Goal: Task Accomplishment & Management: Use online tool/utility

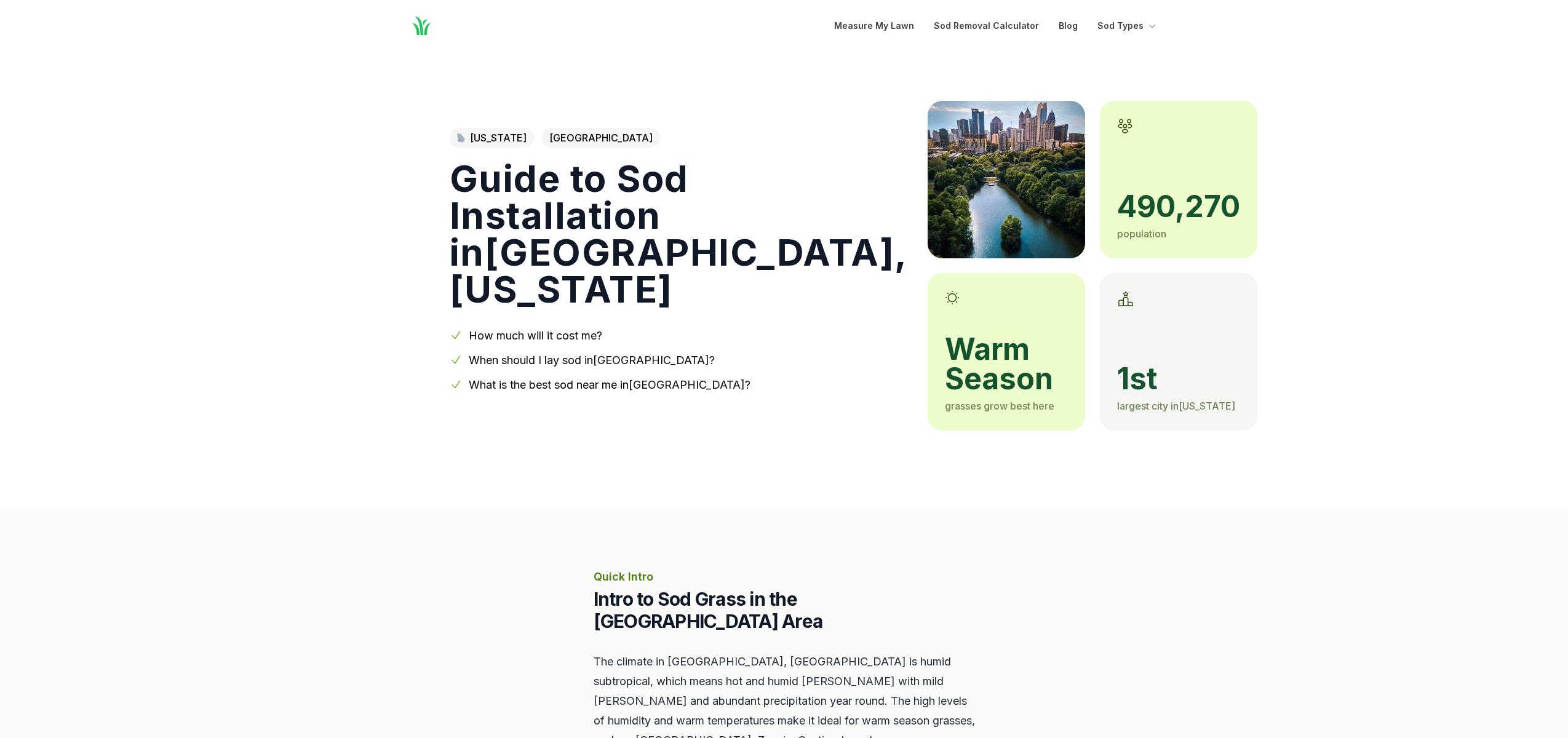
click at [1117, 226] on div "490,270 population" at bounding box center [1178, 216] width 123 height 49
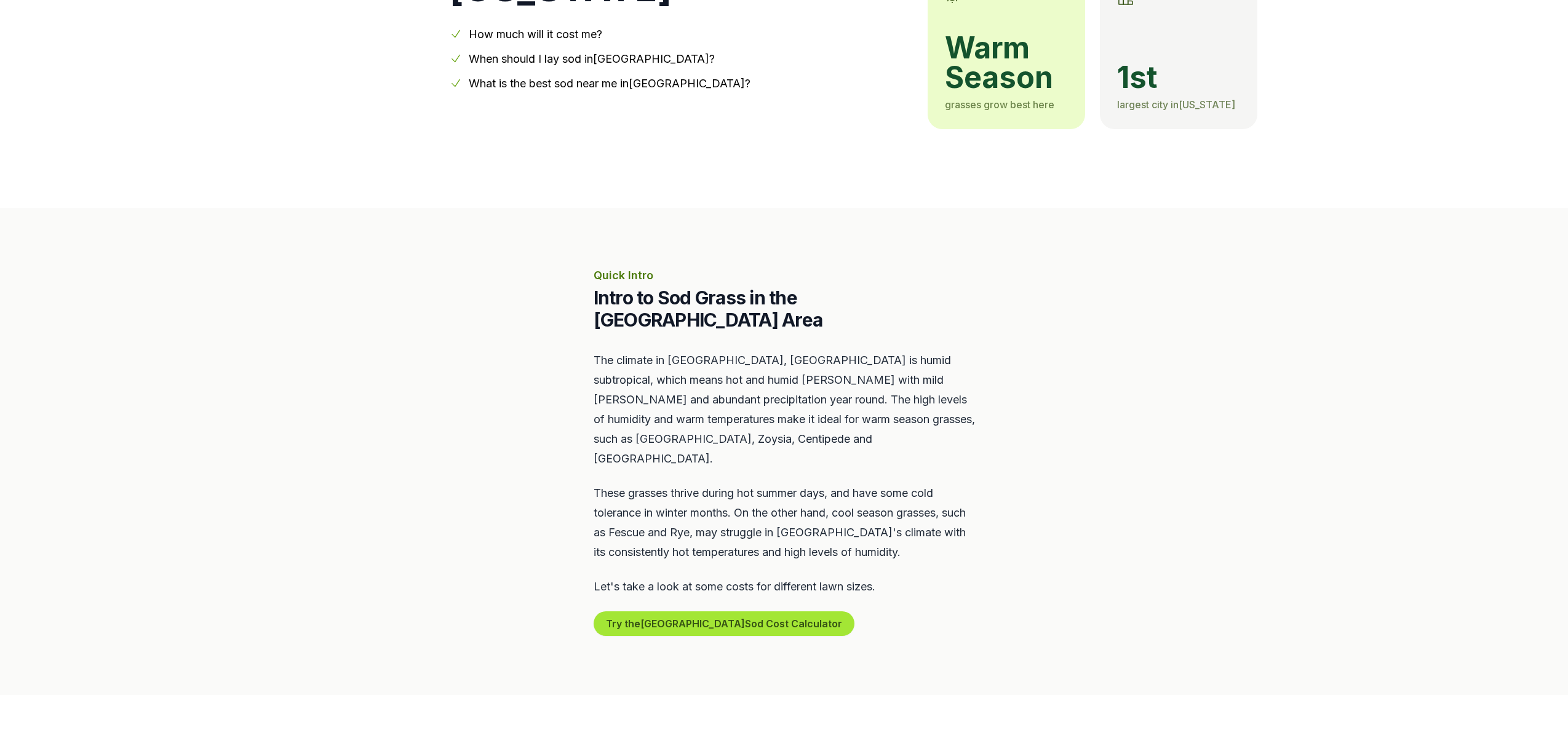
scroll to position [378, 0]
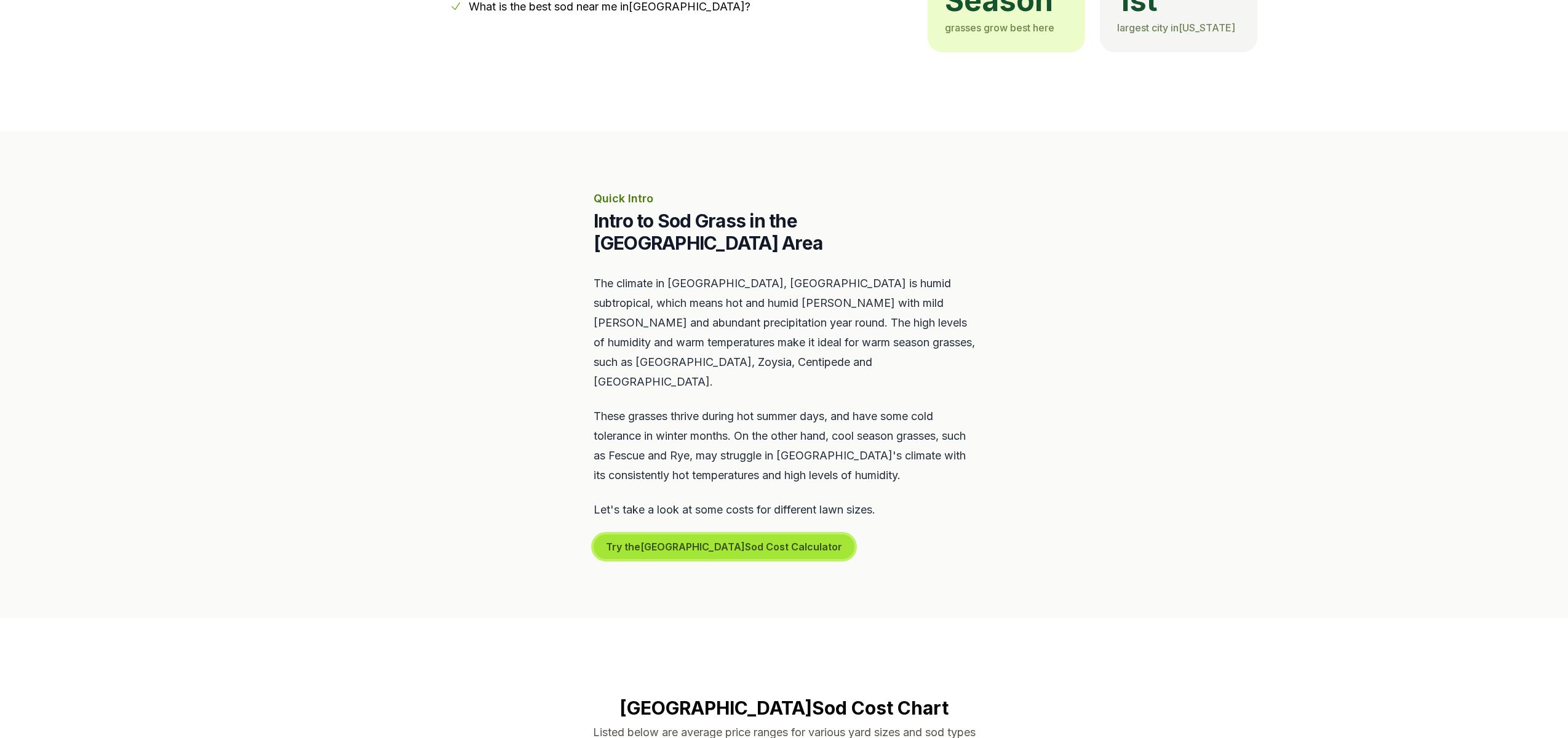
click at [746, 534] on button "Try the Atlanta Sod Cost Calculator" at bounding box center [724, 547] width 261 height 25
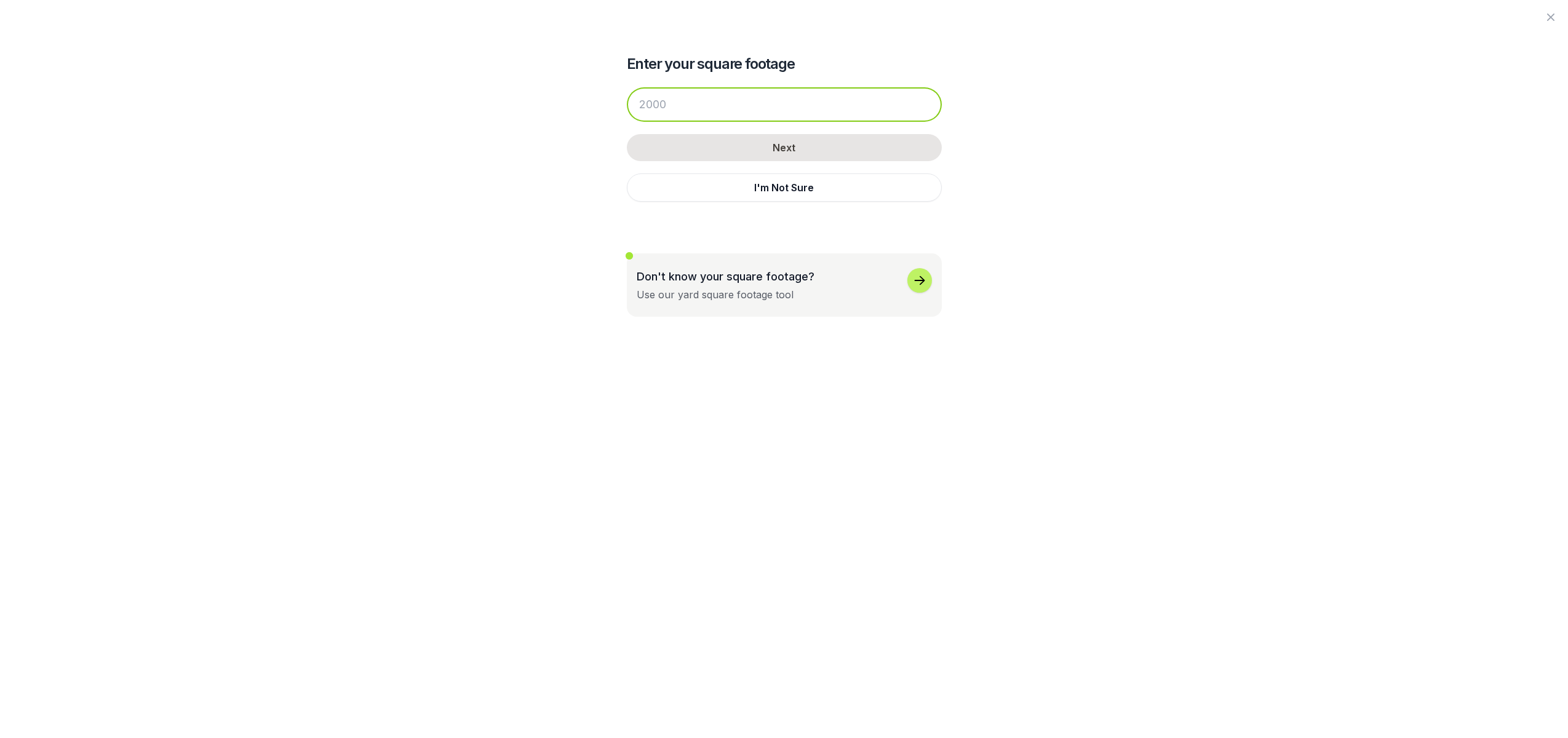
click at [749, 113] on input "number" at bounding box center [784, 104] width 315 height 34
type input "1600"
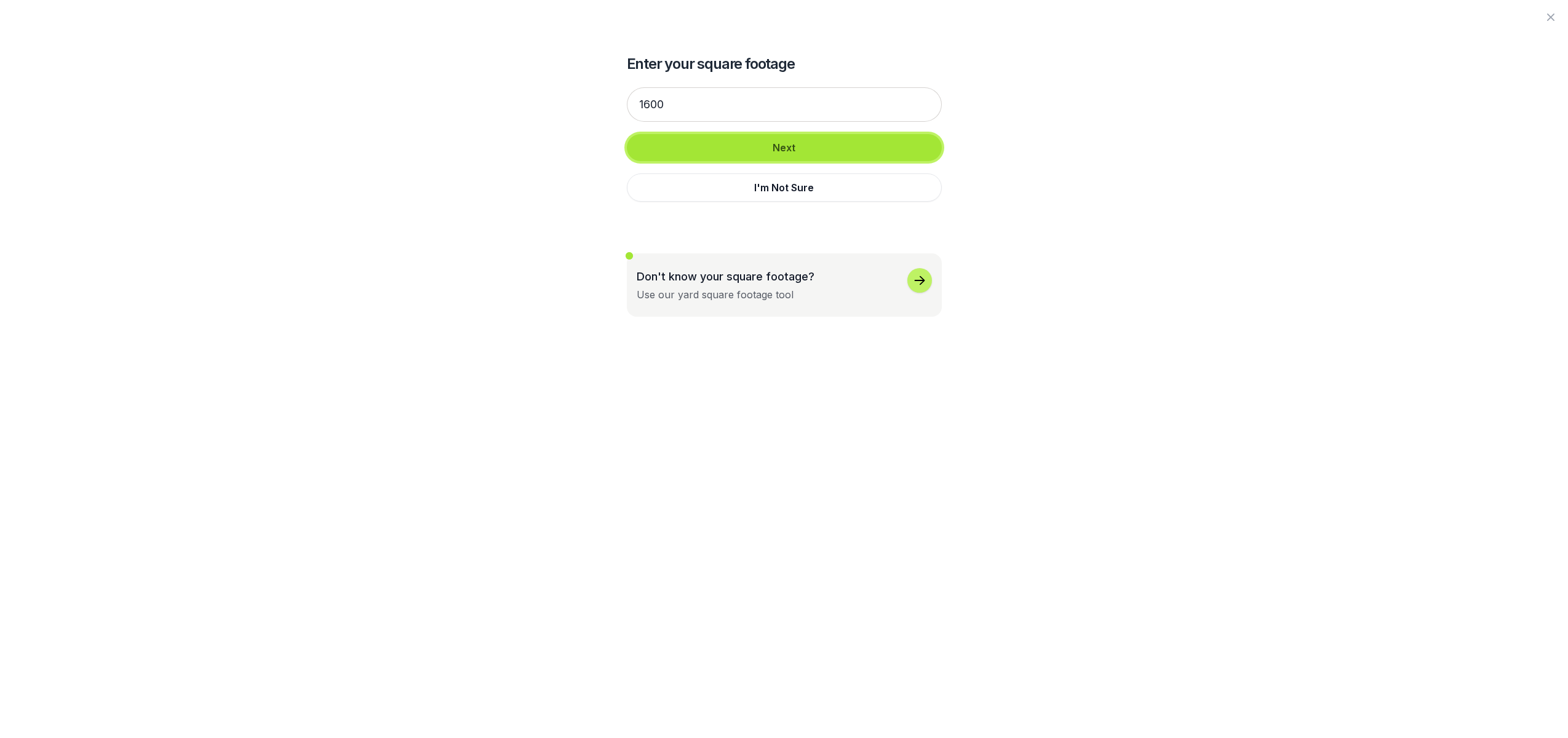
click at [795, 143] on button "Next" at bounding box center [784, 148] width 315 height 27
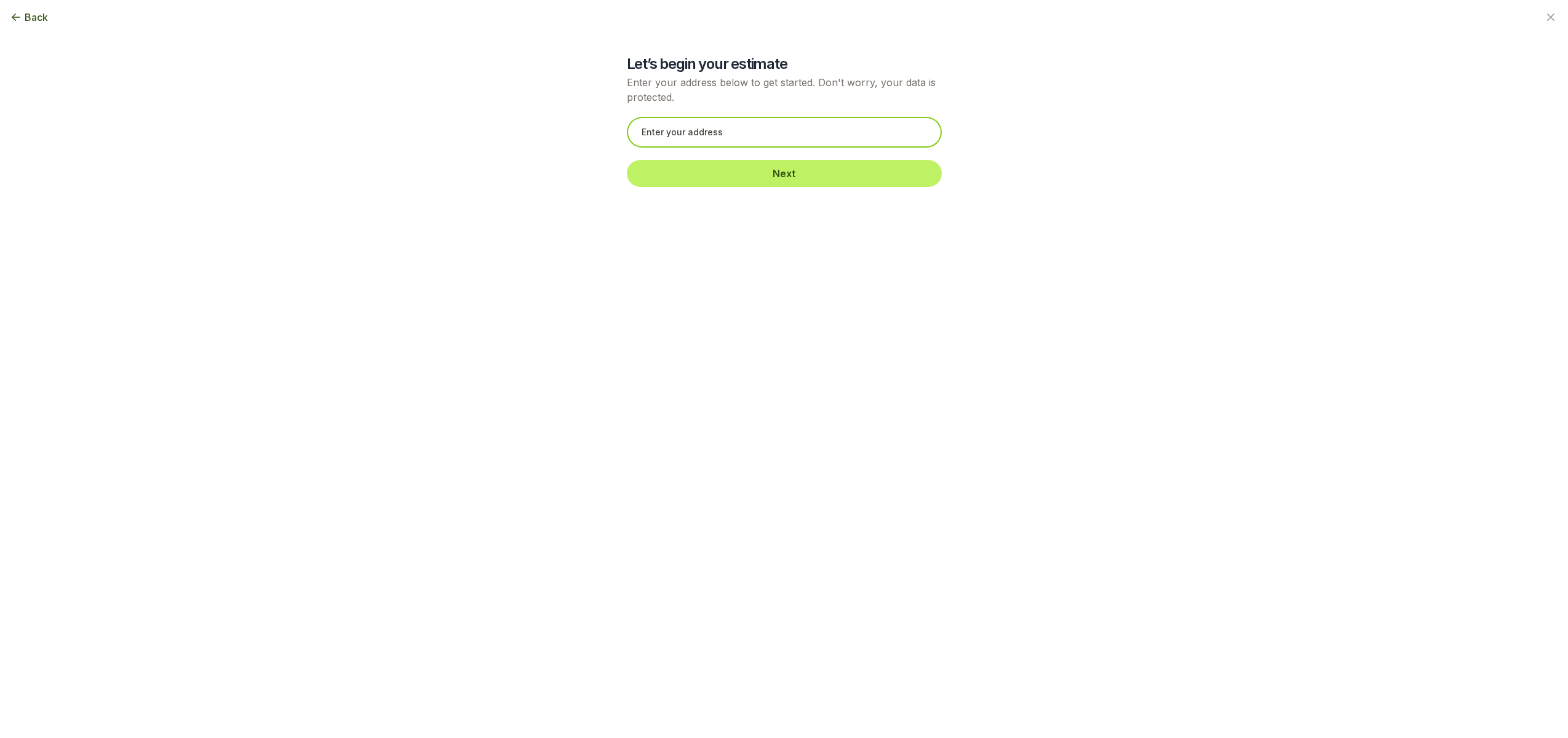
click at [793, 137] on input "text" at bounding box center [784, 132] width 315 height 31
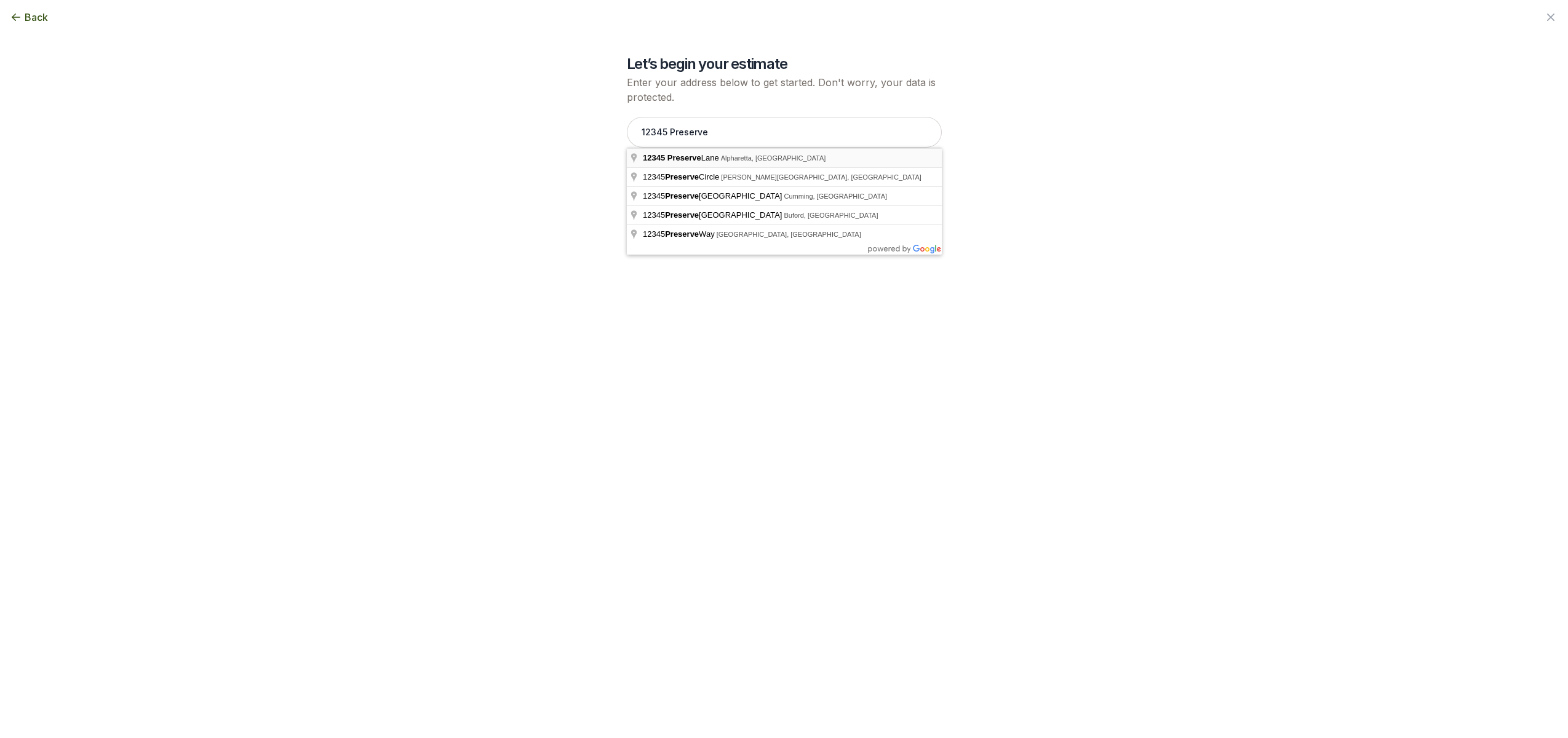
type input "[STREET_ADDRESS]"
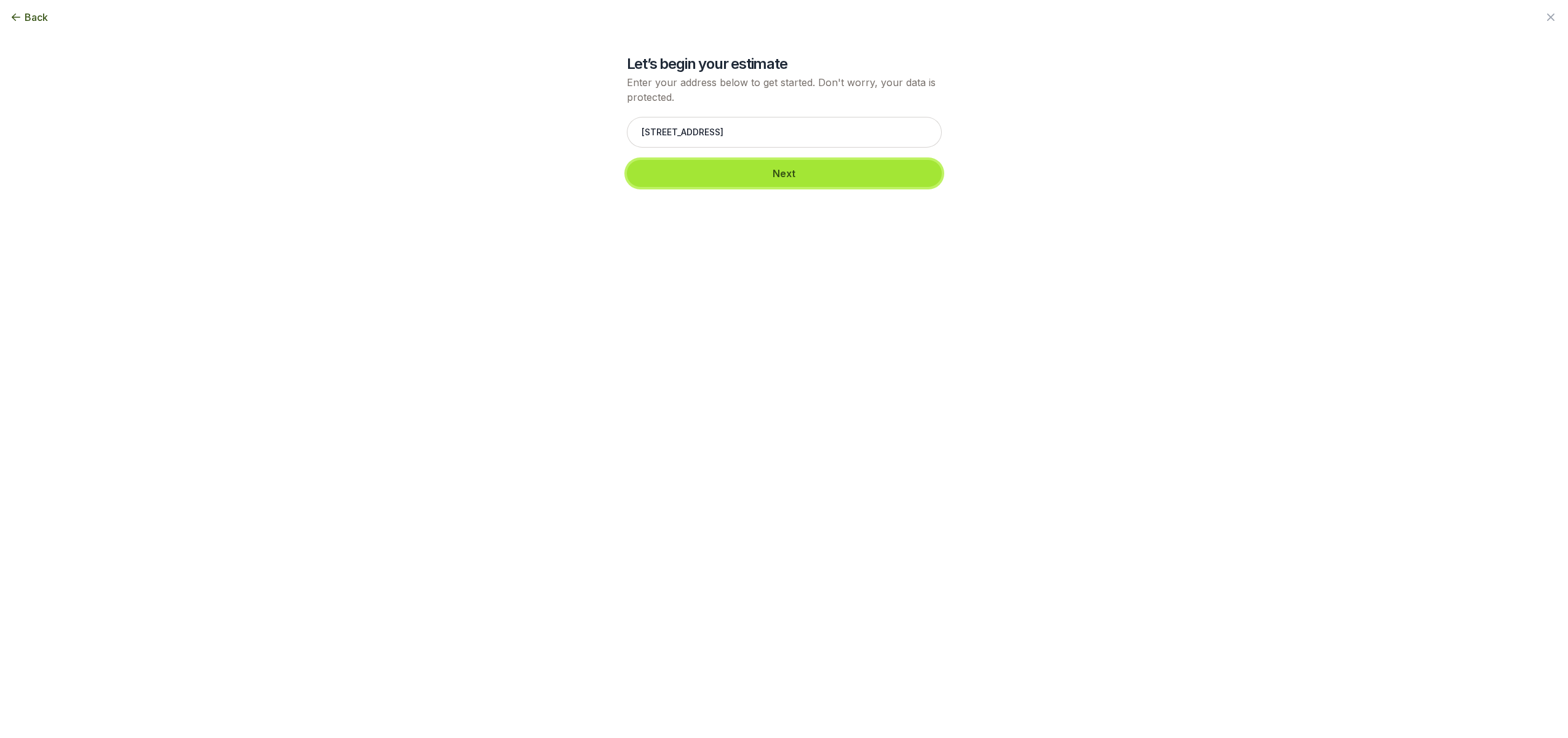
click at [802, 168] on button "Next" at bounding box center [784, 173] width 315 height 27
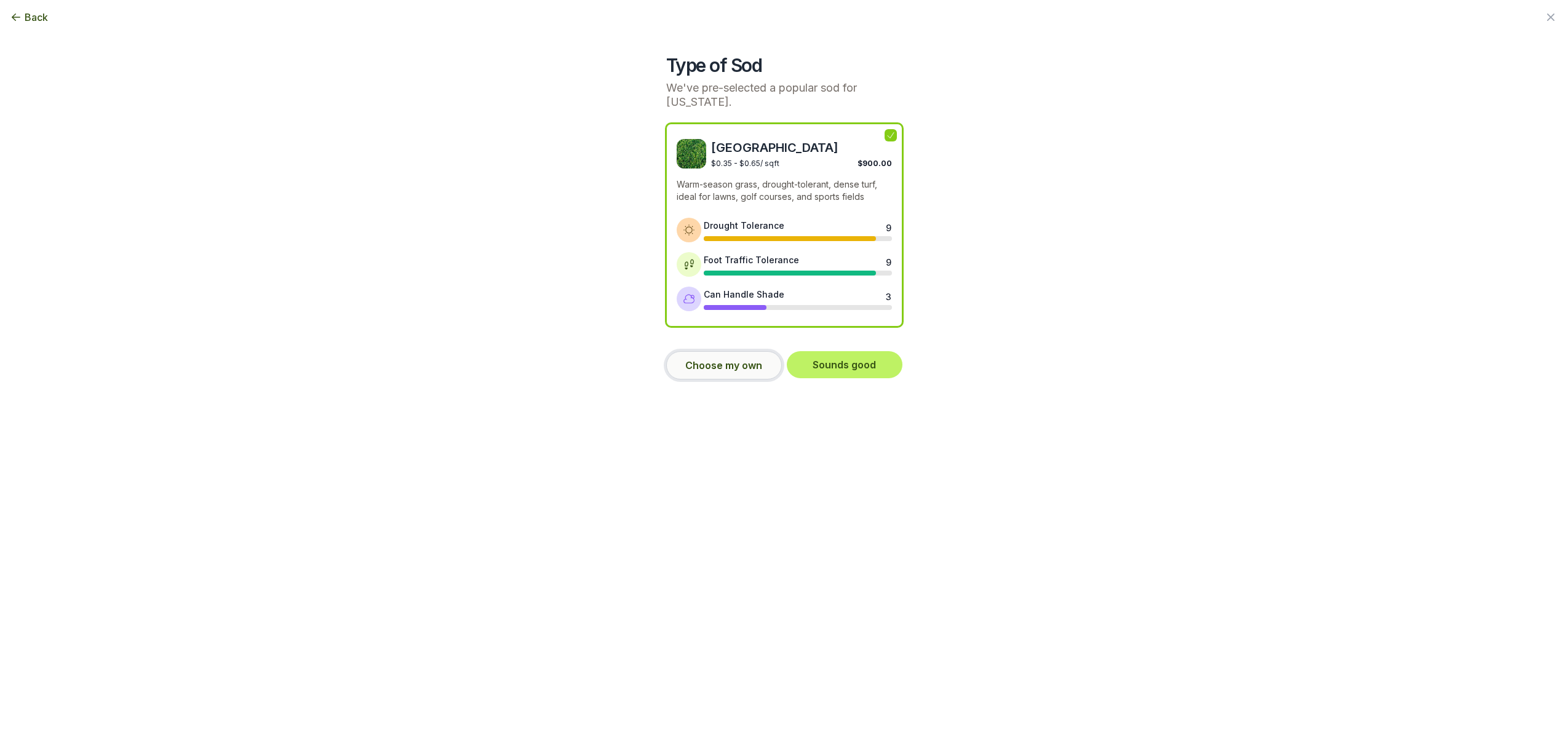
click at [748, 366] on button "Choose my own" at bounding box center [724, 365] width 116 height 28
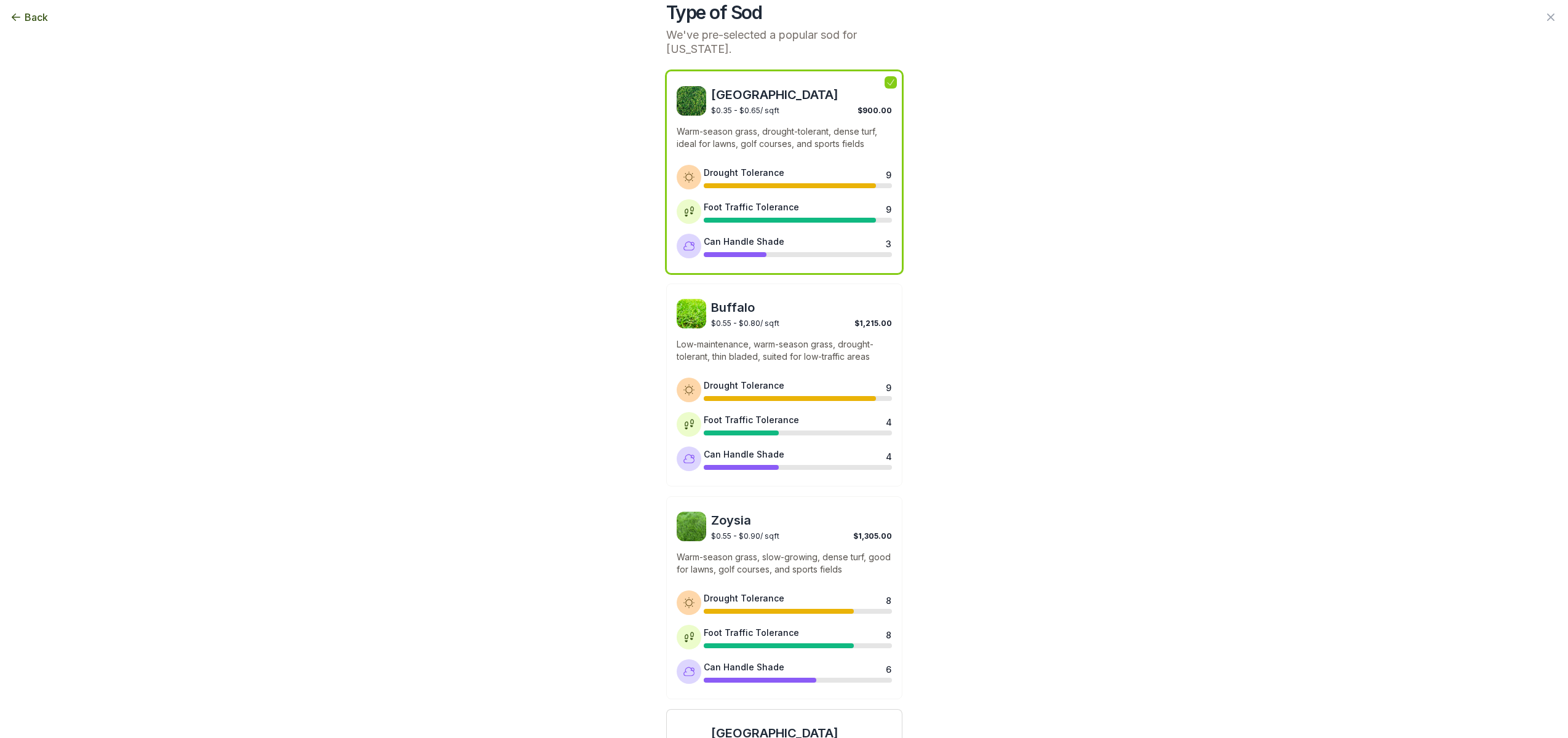
scroll to position [52, 0]
click at [849, 523] on span "Zoysia" at bounding box center [802, 522] width 181 height 18
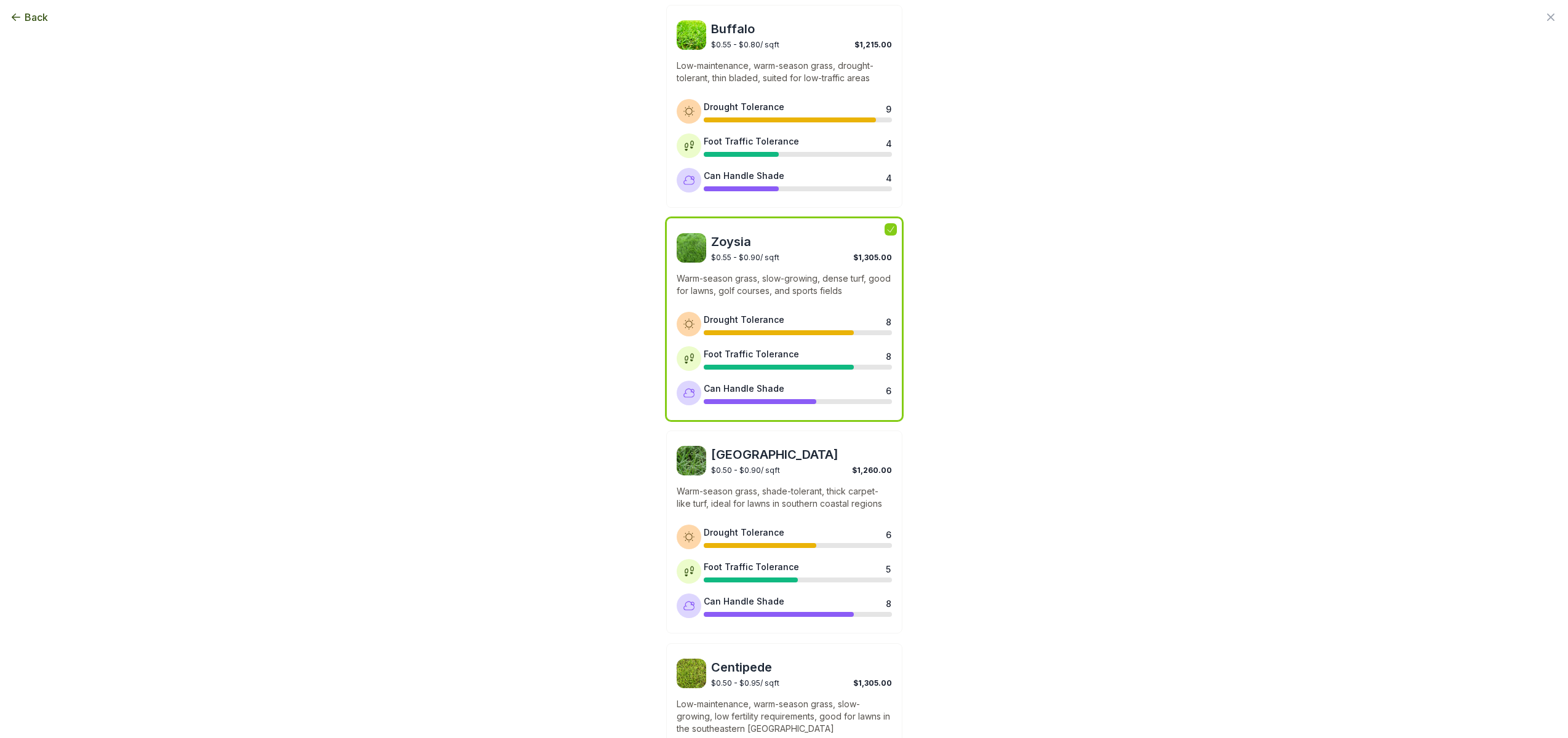
scroll to position [732, 0]
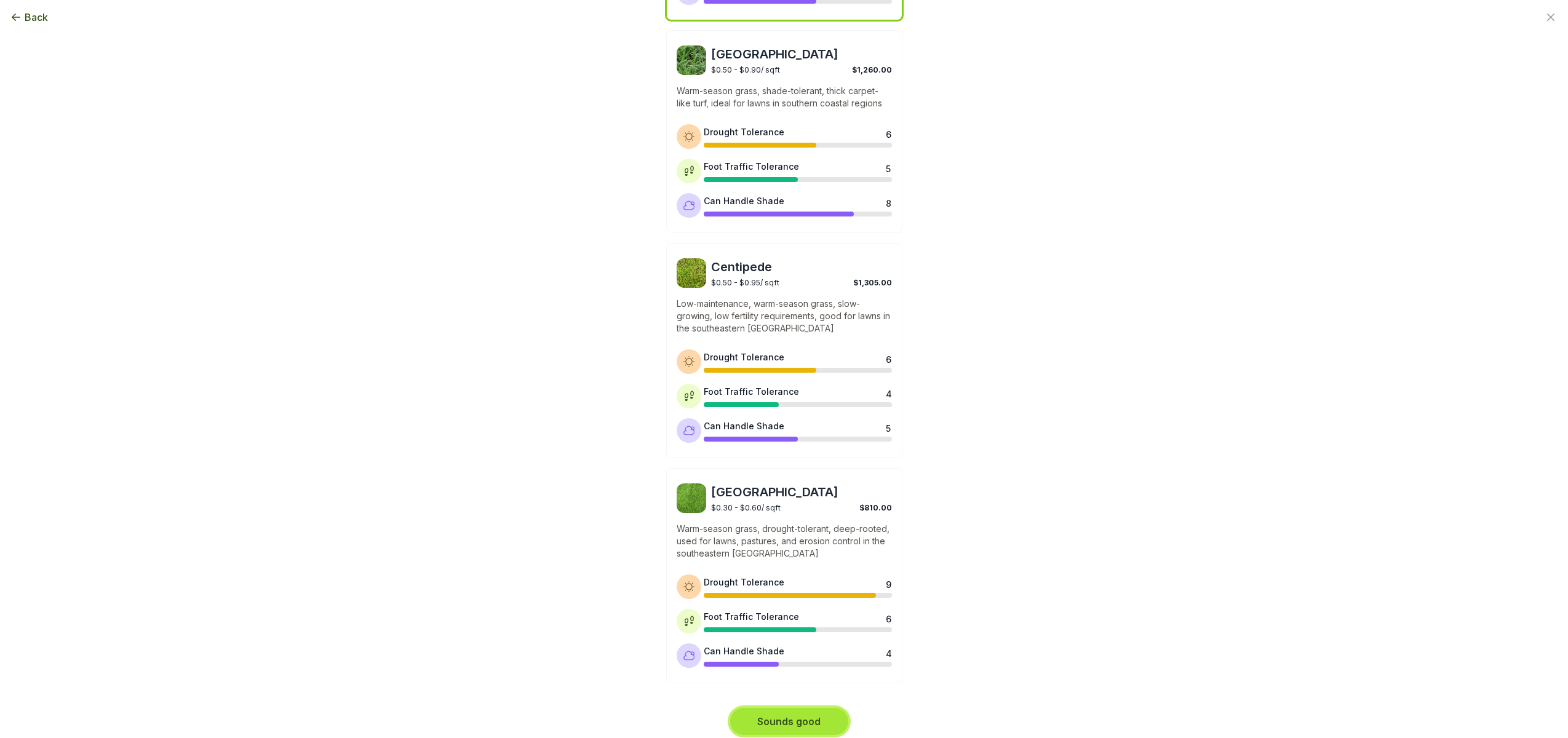
click at [814, 714] on button "Sounds good" at bounding box center [789, 721] width 118 height 27
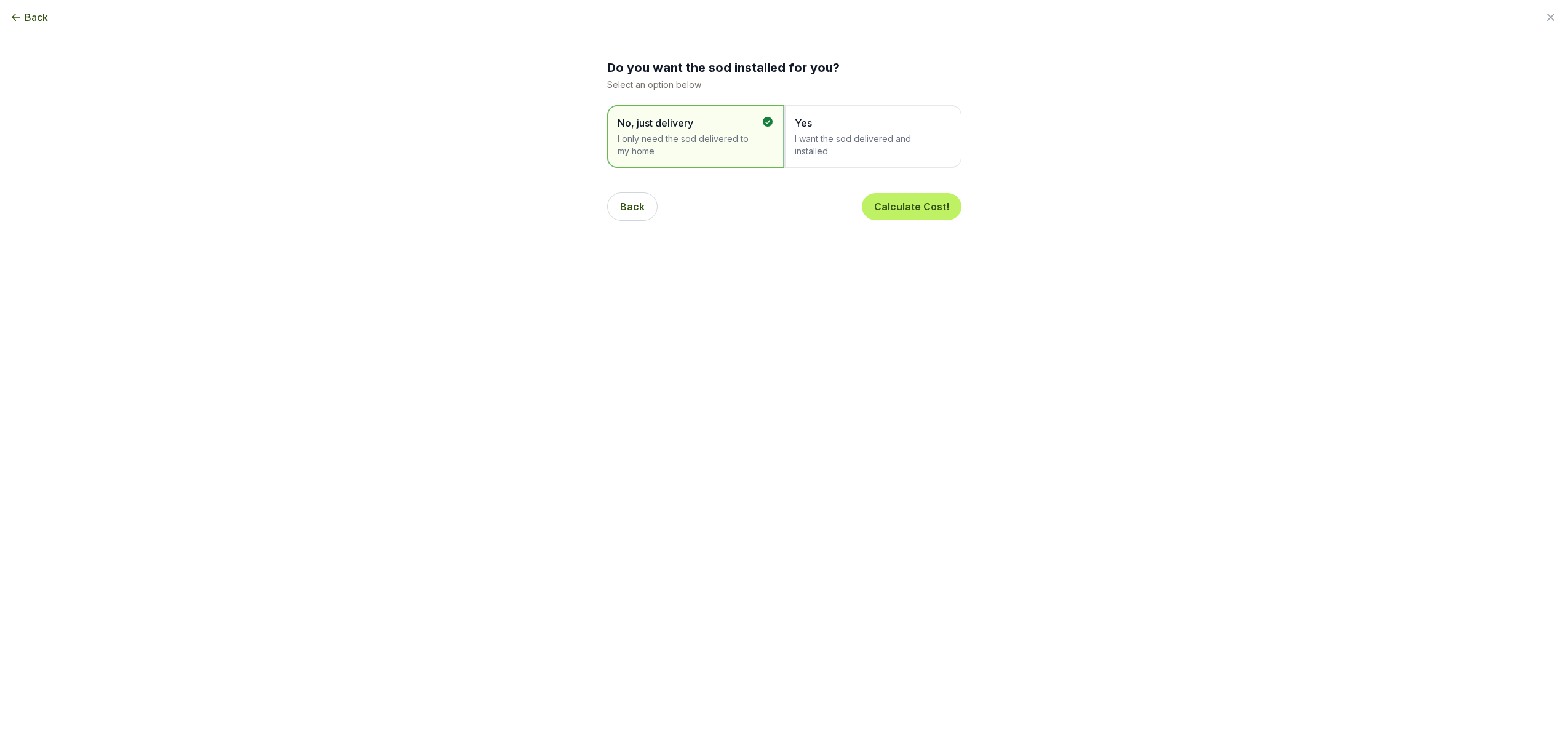
click at [857, 151] on span "I want the sod delivered and installed" at bounding box center [867, 145] width 144 height 25
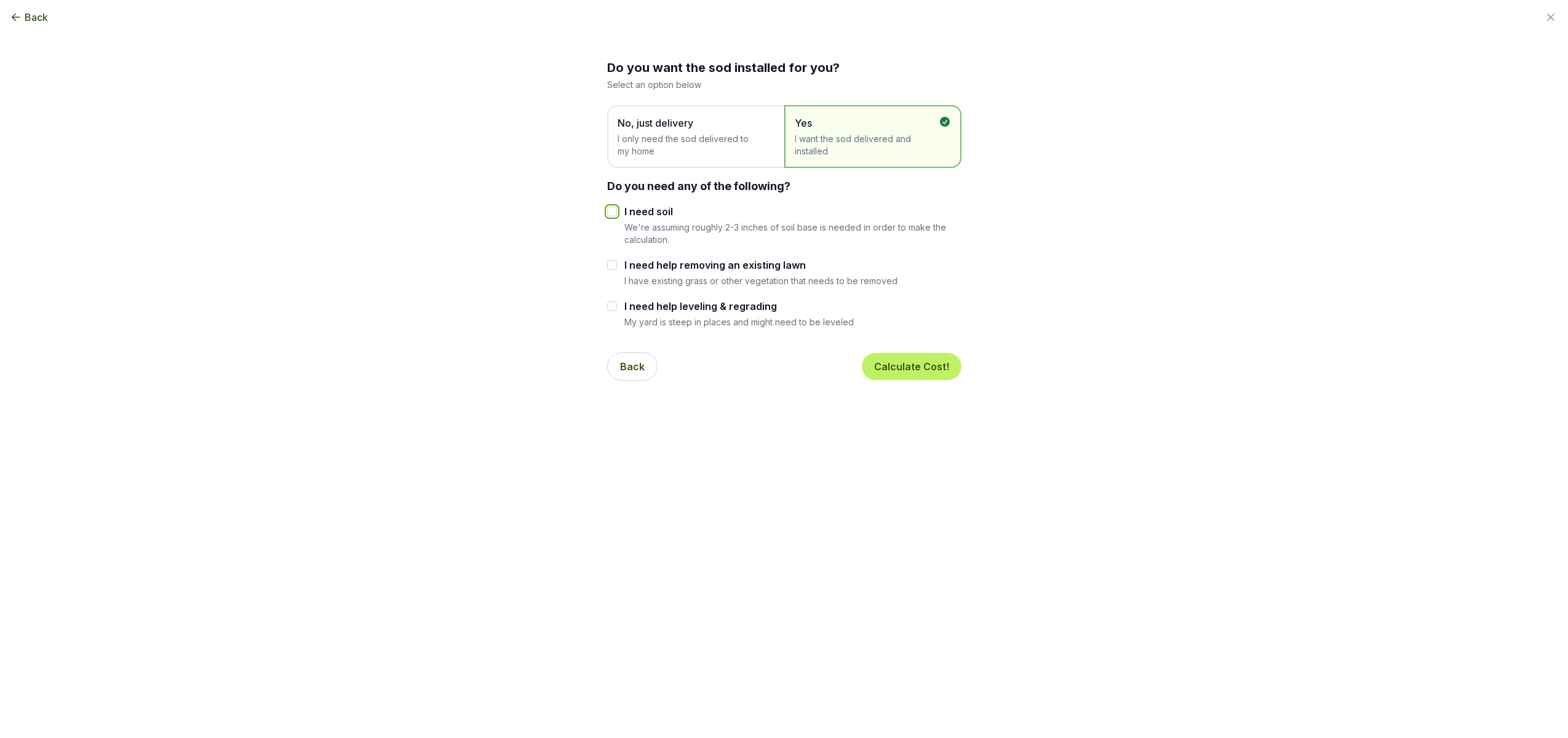
click at [613, 211] on input "I need soil" at bounding box center [612, 212] width 10 height 10
checkbox input "true"
click at [615, 265] on input "I need help removing an existing lawn" at bounding box center [612, 265] width 10 height 10
checkbox input "true"
click at [932, 365] on button "Calculate Cost!" at bounding box center [911, 367] width 100 height 27
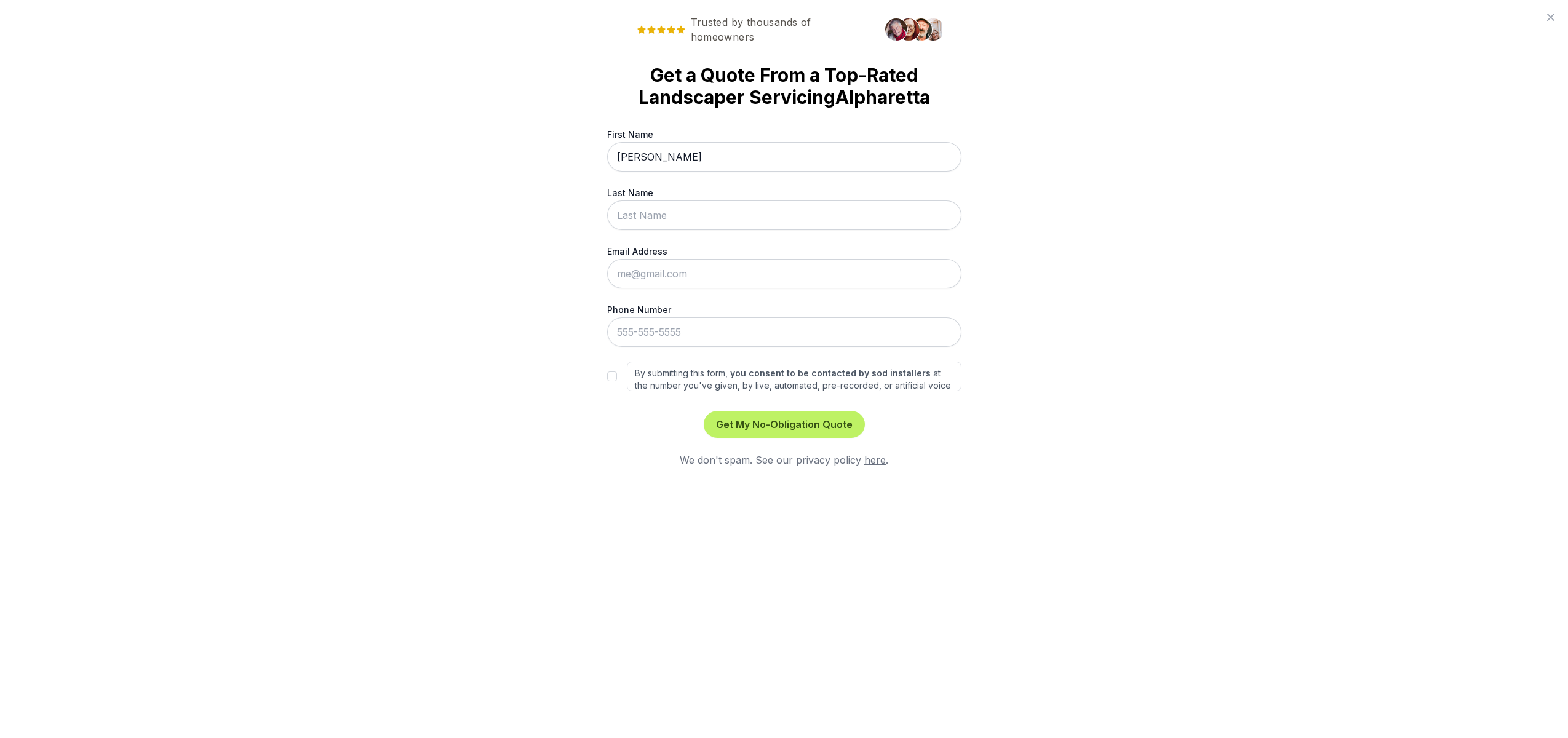
type input "[PERSON_NAME]"
type input "[EMAIL_ADDRESS][DOMAIN_NAME]"
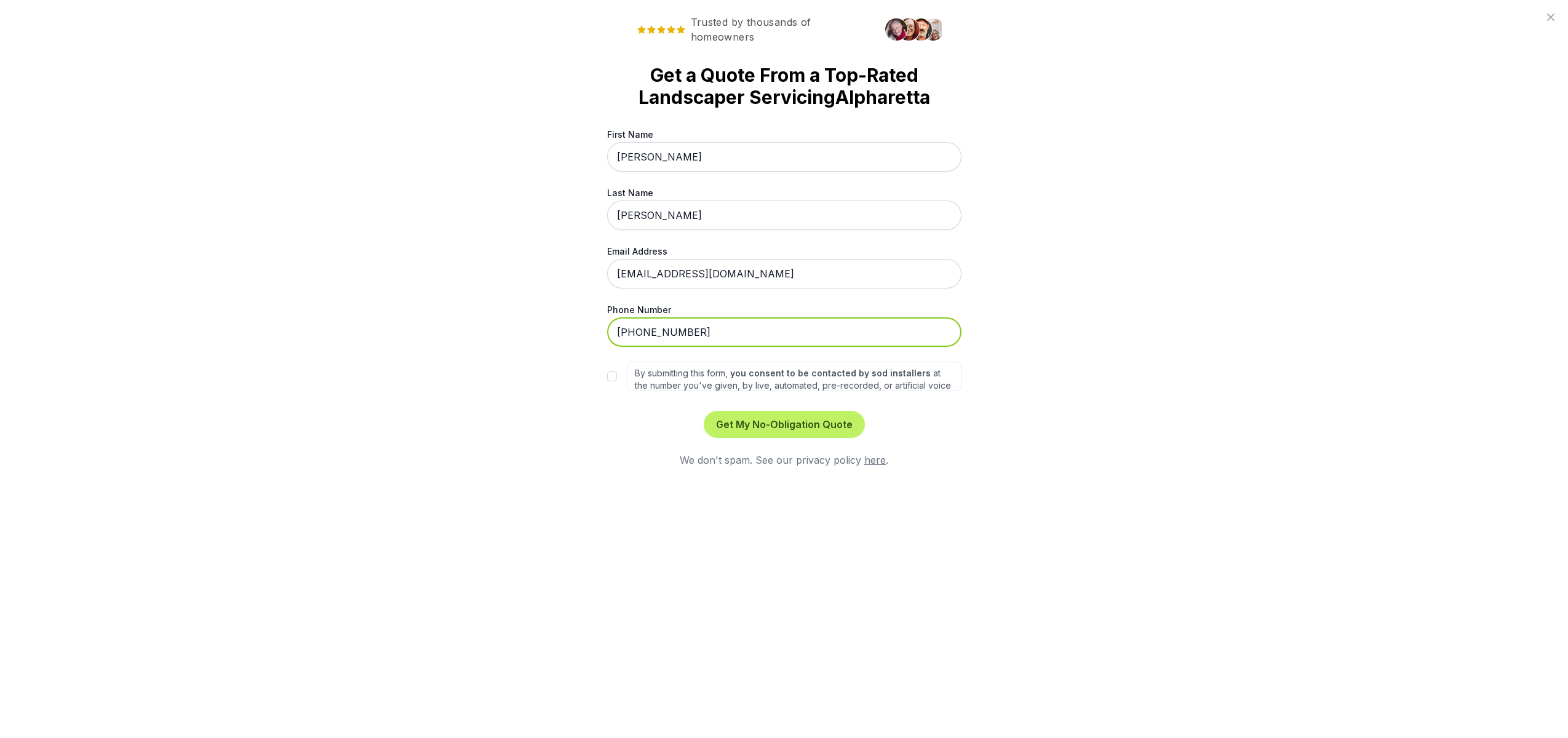
type input "[PHONE_NUMBER]"
click at [531, 543] on div "Trusted by thousands of homeowners Get a Quote From a Top-Rated Landscaper Serv…" at bounding box center [784, 369] width 1568 height 738
click at [615, 376] on input "By submitting this form, you consent to be contacted by sod installers at the n…" at bounding box center [612, 376] width 10 height 10
checkbox input "true"
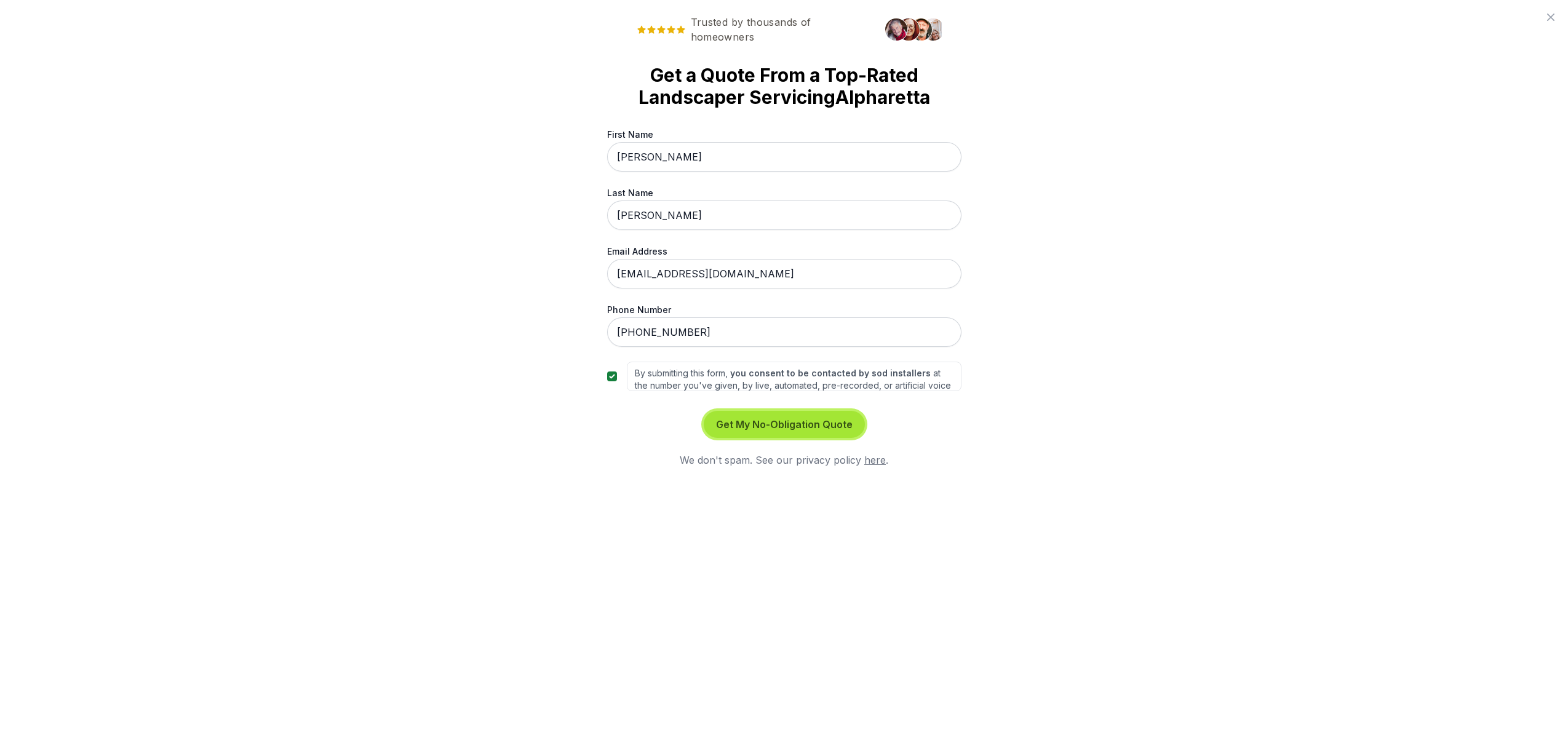
click at [770, 424] on button "Get My No-Obligation Quote" at bounding box center [784, 425] width 161 height 27
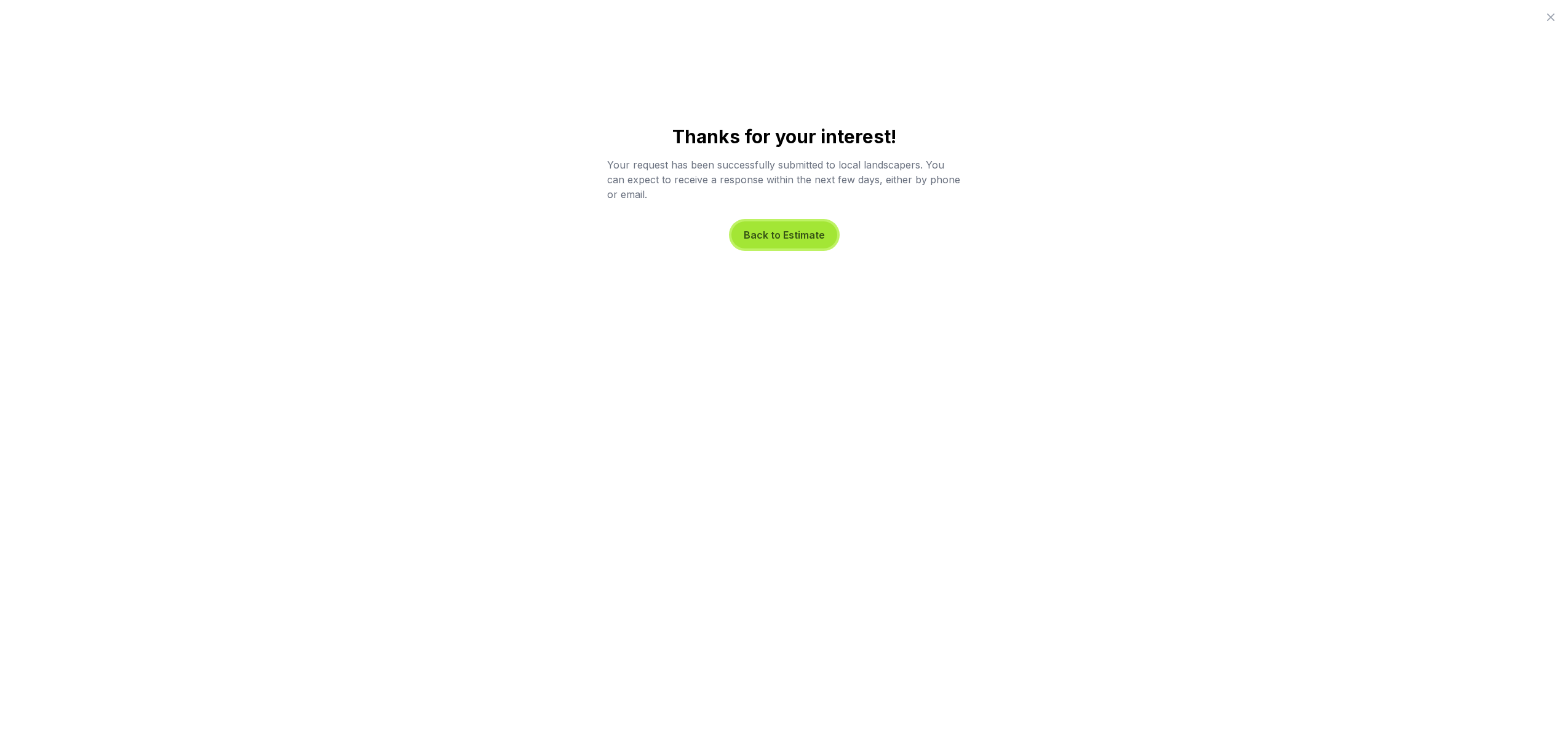
click at [803, 235] on button "Back to Estimate" at bounding box center [784, 235] width 106 height 27
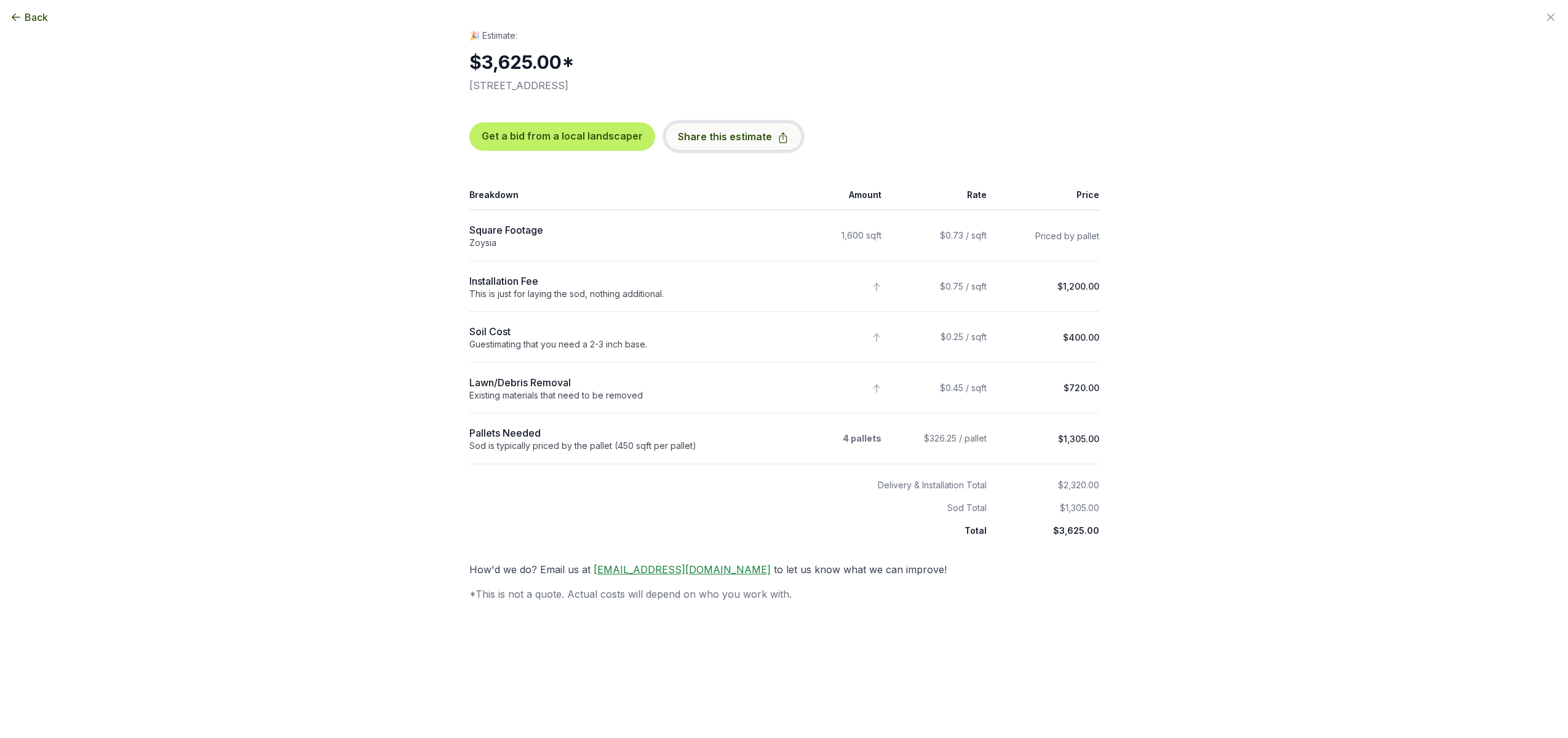
click at [766, 137] on button "Share this estimate" at bounding box center [733, 137] width 137 height 28
click at [899, 112] on div "Get a bid from a local landscaper Share this estimate" at bounding box center [784, 137] width 630 height 88
click at [555, 137] on button "Get a bid from a local landscaper" at bounding box center [562, 137] width 186 height 28
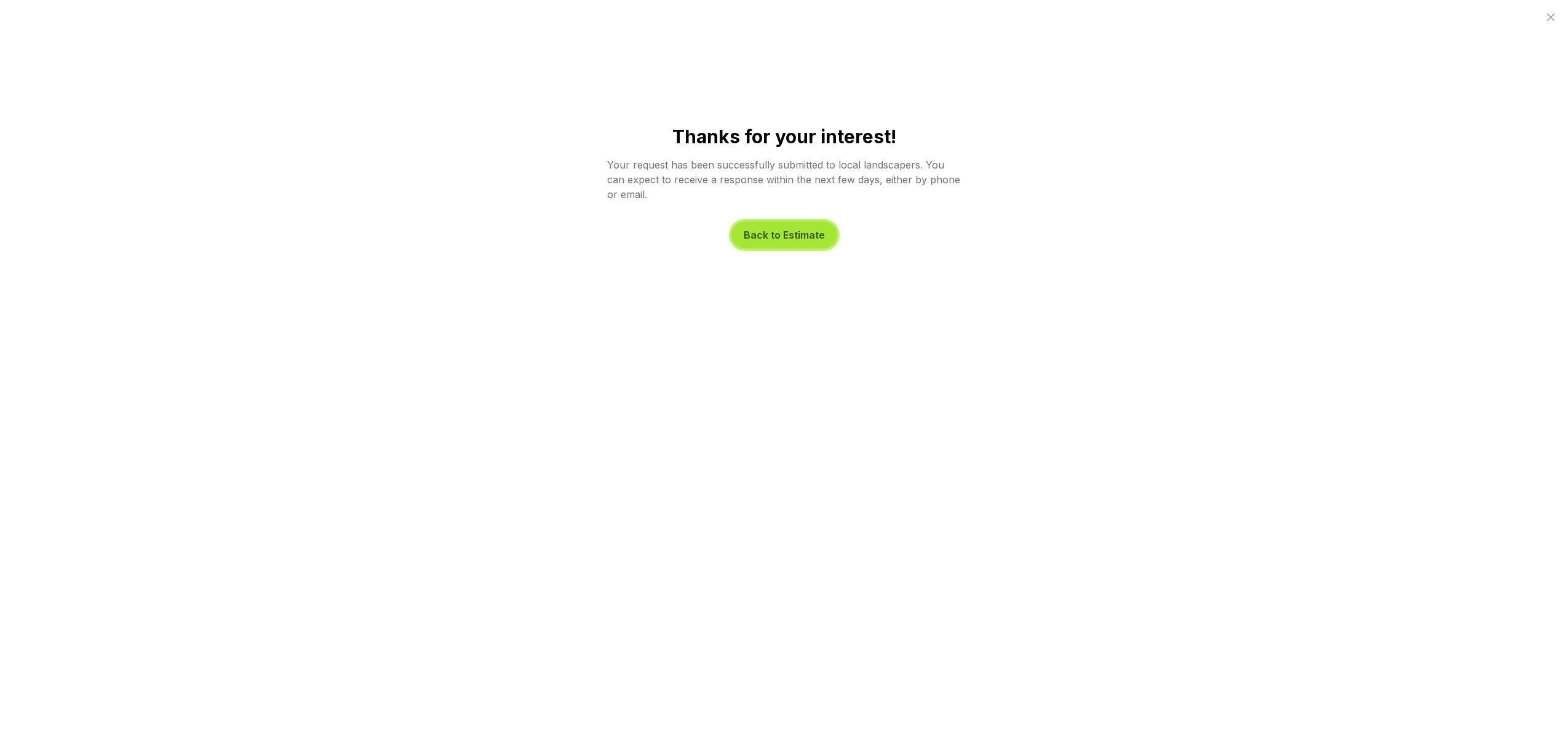
click at [784, 239] on button "Back to Estimate" at bounding box center [784, 235] width 106 height 27
